Goal: Navigation & Orientation: Find specific page/section

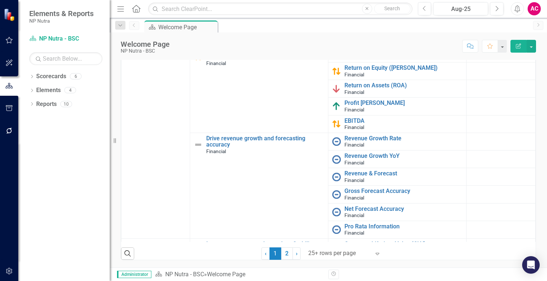
scroll to position [139, 0]
click at [345, 54] on link "ROI" at bounding box center [403, 50] width 118 height 7
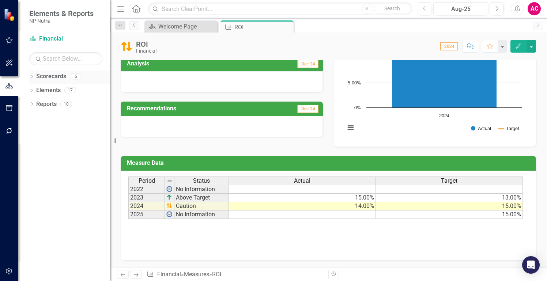
click at [34, 79] on icon "Dropdown" at bounding box center [31, 77] width 5 height 4
click at [53, 88] on link "NP Nutra - BSC" at bounding box center [74, 90] width 69 height 8
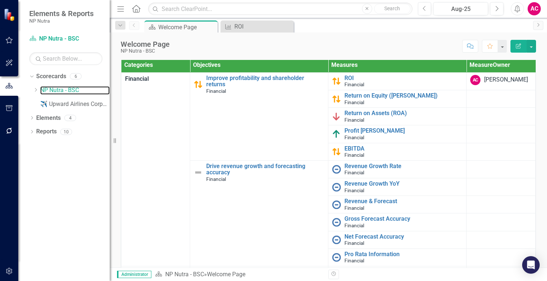
scroll to position [97, 0]
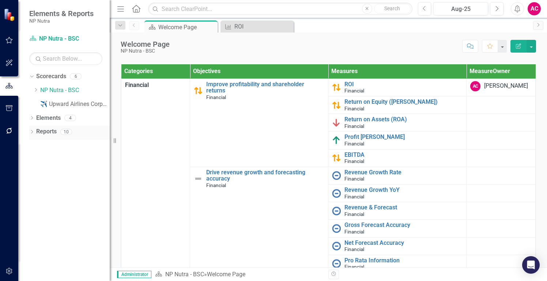
click at [34, 132] on div "Dropdown Reports 10" at bounding box center [69, 133] width 80 height 14
click at [31, 118] on icon "Dropdown" at bounding box center [31, 119] width 5 height 4
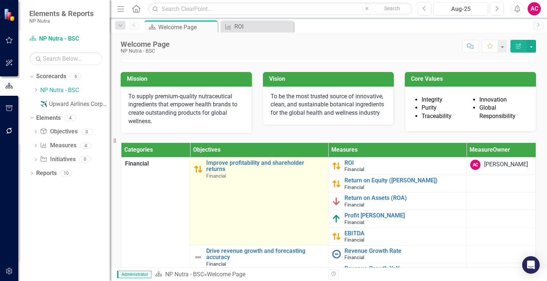
scroll to position [0, 0]
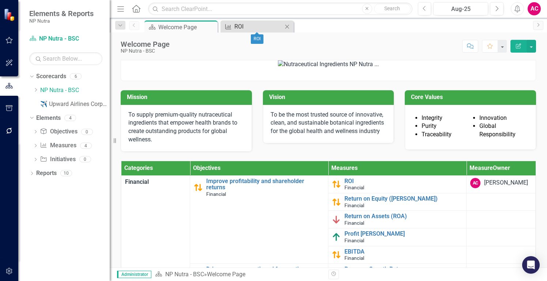
click at [240, 27] on div "ROI" at bounding box center [258, 26] width 48 height 9
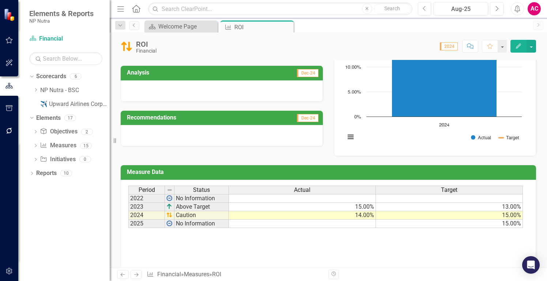
scroll to position [96, 0]
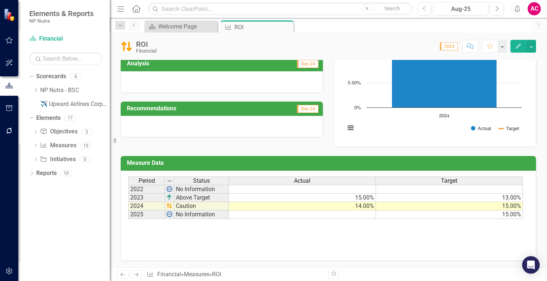
click at [511, 47] on icon "Edit" at bounding box center [518, 45] width 7 height 5
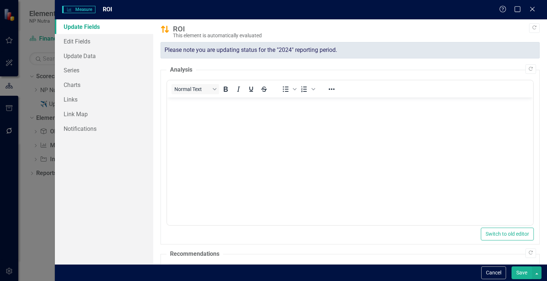
scroll to position [0, 0]
click at [511, 8] on icon "Close" at bounding box center [531, 8] width 9 height 7
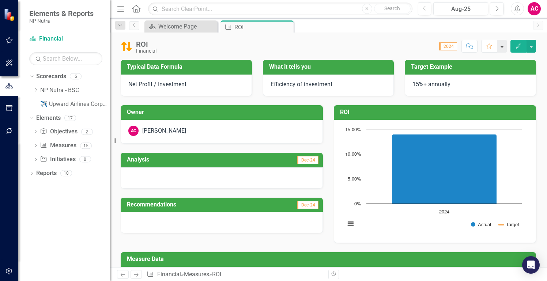
click at [501, 49] on button "button" at bounding box center [502, 46] width 10 height 13
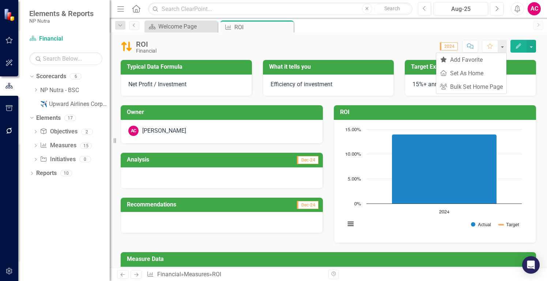
click at [383, 31] on div "Scorecard Welcome Page Close Measure ROI Pin Close" at bounding box center [336, 26] width 386 height 12
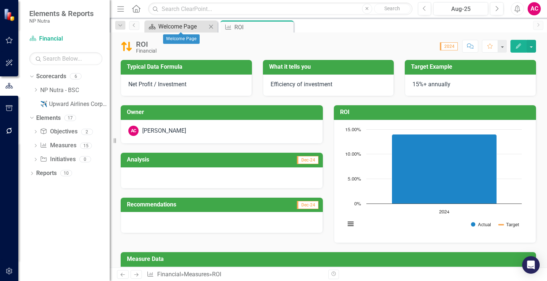
click at [183, 26] on div "Welcome Page" at bounding box center [182, 26] width 48 height 9
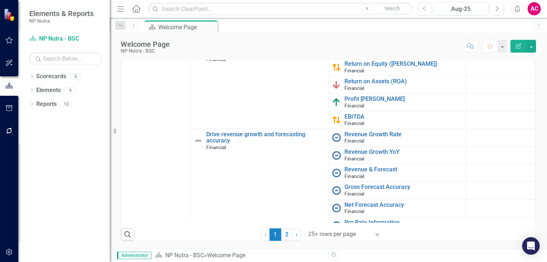
scroll to position [151, 0]
click at [344, 50] on link "ROI" at bounding box center [403, 46] width 118 height 7
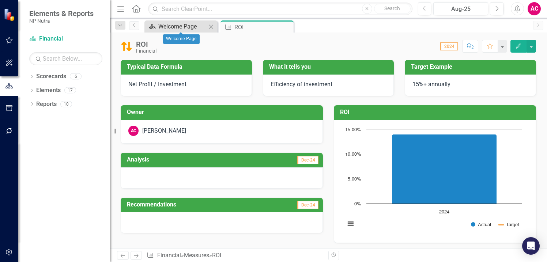
click at [166, 25] on div "Welcome Page" at bounding box center [182, 26] width 48 height 9
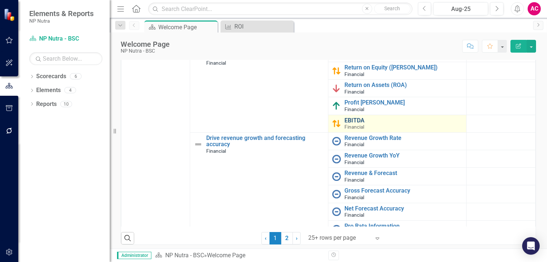
click at [346, 124] on link "EBITDA" at bounding box center [403, 120] width 118 height 7
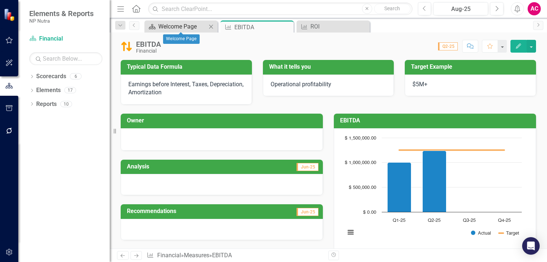
click at [175, 27] on div "Welcome Page" at bounding box center [182, 26] width 48 height 9
